Goal: Task Accomplishment & Management: Manage account settings

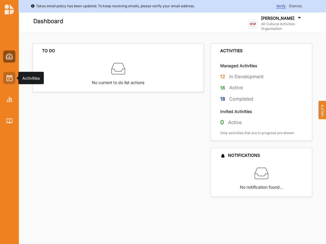
click at [9, 76] on img at bounding box center [9, 78] width 6 height 6
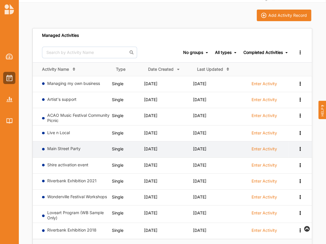
scroll to position [42, 0]
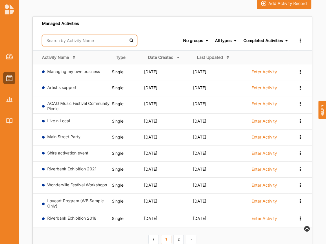
click at [58, 43] on input "text" at bounding box center [89, 41] width 95 height 12
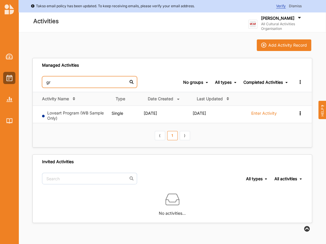
scroll to position [0, 0]
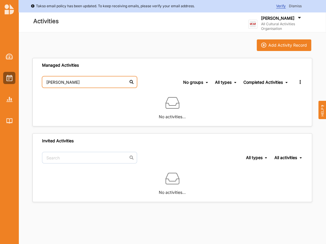
type input "[PERSON_NAME]"
click at [254, 82] on div "Completed Activities" at bounding box center [263, 82] width 39 height 5
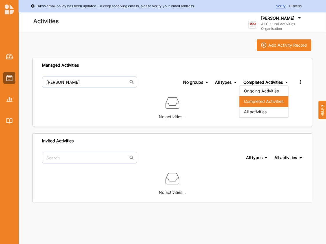
click at [256, 113] on div "All activities" at bounding box center [264, 112] width 49 height 10
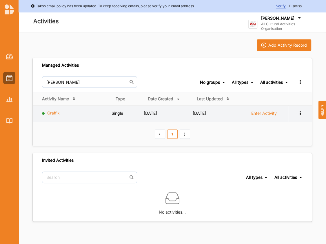
click at [54, 113] on link "Graffik" at bounding box center [53, 112] width 12 height 5
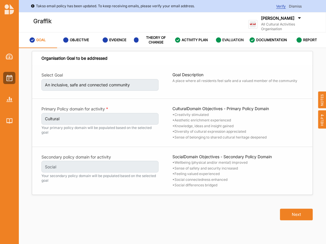
click at [225, 40] on label "EVALUATION" at bounding box center [232, 40] width 21 height 5
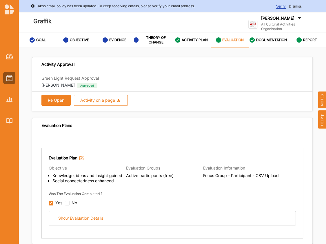
click at [56, 98] on button "Re Open" at bounding box center [55, 100] width 29 height 11
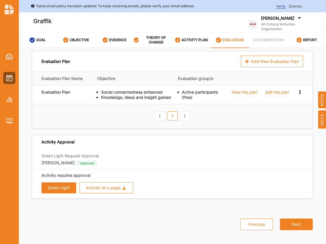
click at [298, 8] on span "Dismiss" at bounding box center [295, 6] width 13 height 4
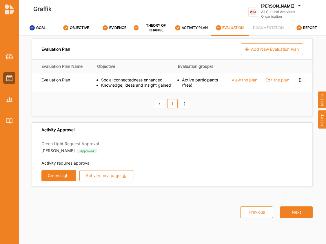
click at [197, 27] on label "ACTIVITY PLAN" at bounding box center [195, 28] width 26 height 5
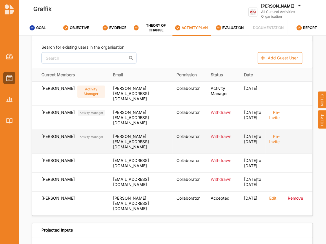
scroll to position [182, 0]
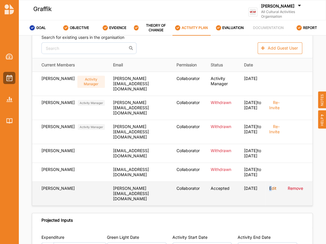
click at [271, 191] on label "Edit" at bounding box center [272, 188] width 7 height 5
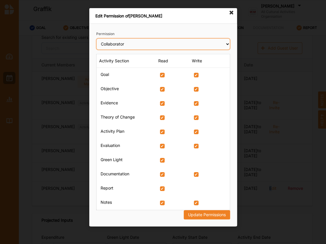
click at [96, 38] on select "Select permission type Collaborator Documentor Report Only Custom" at bounding box center [163, 44] width 134 height 12
select select "reportOnly"
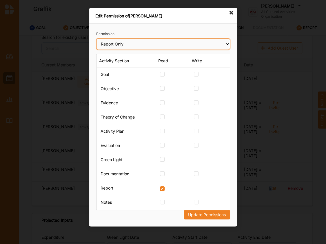
click option "Report Only" at bounding box center [0, 0] width 0 height 0
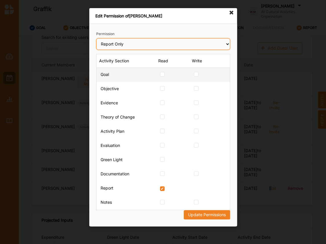
checkbox input "false"
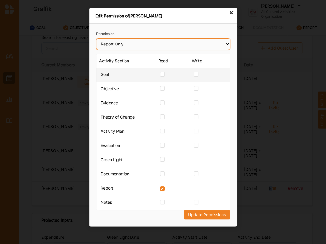
checkbox input "false"
checkbox Change "false"
checkbox Plan "false"
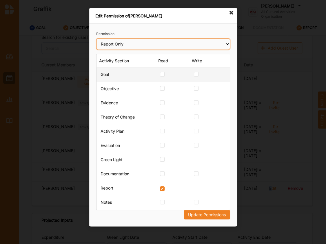
checkbox input "false"
checkbox Light "false"
checkbox input "false"
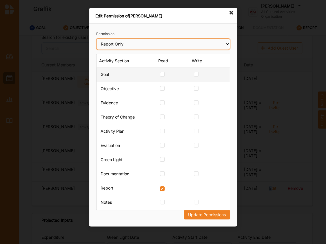
checkbox input "false"
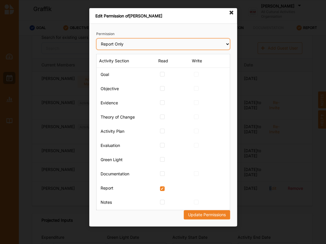
click at [96, 38] on select "Select permission type Collaborator Documentor Report Only Custom" at bounding box center [163, 44] width 134 height 12
select select "documentor"
click option "Documentor" at bounding box center [0, 0] width 0 height 0
checkbox Light "true"
checkbox input "true"
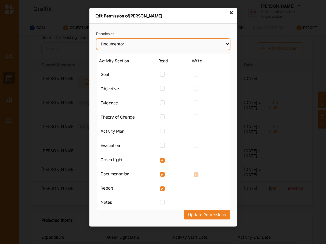
checkbox input "true"
click at [232, 11] on icon at bounding box center [231, 12] width 9 height 9
